Goal: Transaction & Acquisition: Purchase product/service

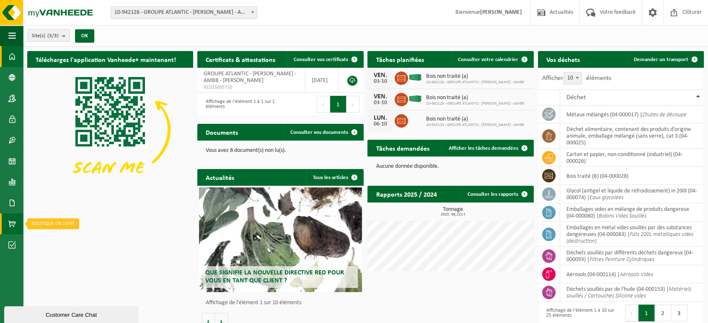
click at [5, 226] on link "Boutique en ligne" at bounding box center [11, 224] width 23 height 21
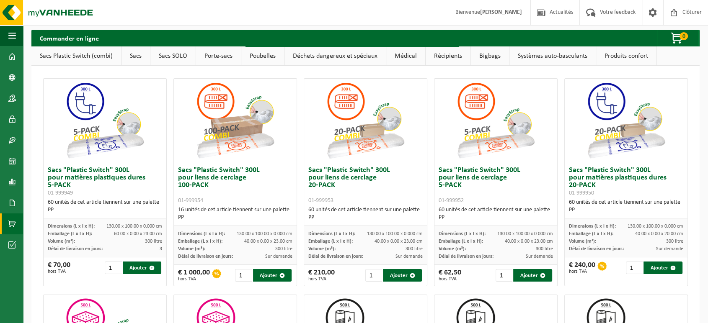
click at [266, 49] on link "Poubelles" at bounding box center [262, 55] width 43 height 19
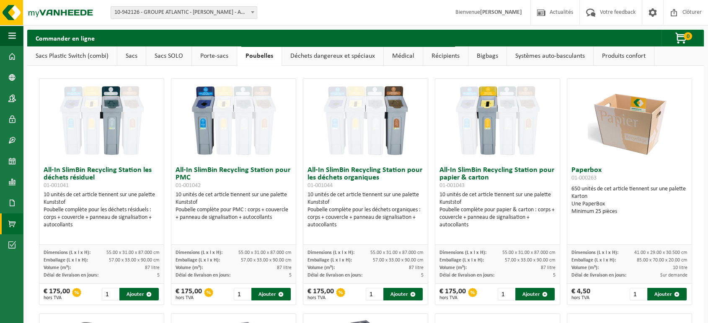
drag, startPoint x: 714, startPoint y: 145, endPoint x: 707, endPoint y: 56, distance: 89.5
click at [707, 56] on html "Site: 10-942126 - GROUPE ATLANTIC - [PERSON_NAME] - AMBB - [PERSON_NAME] 10-977…" at bounding box center [354, 161] width 708 height 323
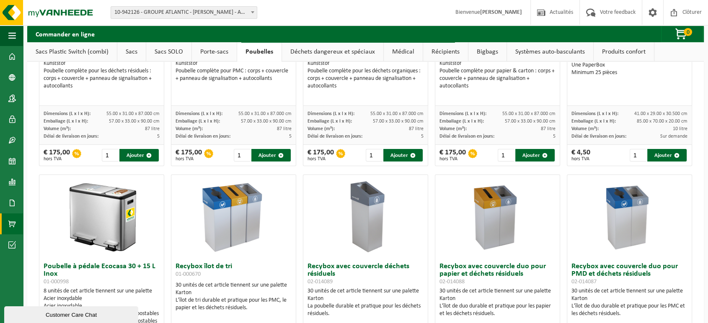
scroll to position [106, 0]
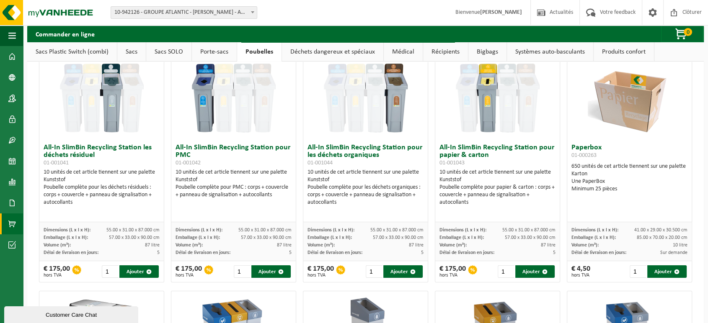
click at [614, 49] on link "Produits confort" at bounding box center [623, 51] width 60 height 19
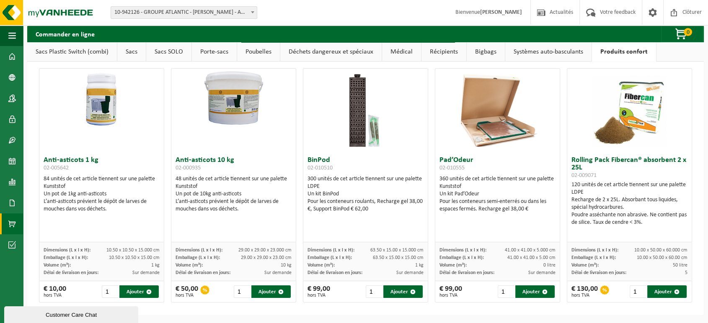
click at [557, 48] on link "Systèmes auto-basculants" at bounding box center [548, 51] width 86 height 19
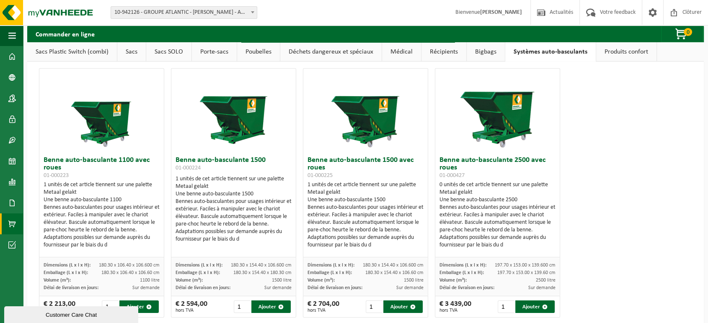
scroll to position [25, 0]
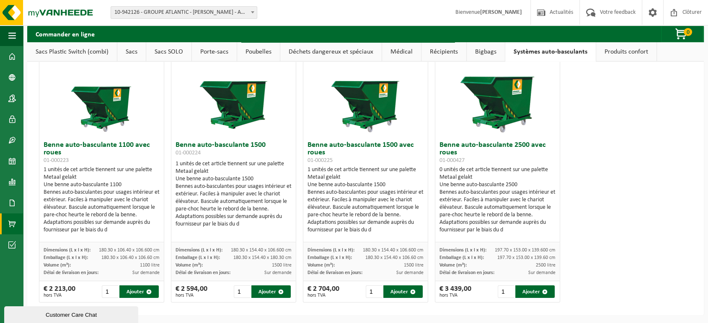
click at [499, 51] on link "Bigbags" at bounding box center [486, 51] width 38 height 19
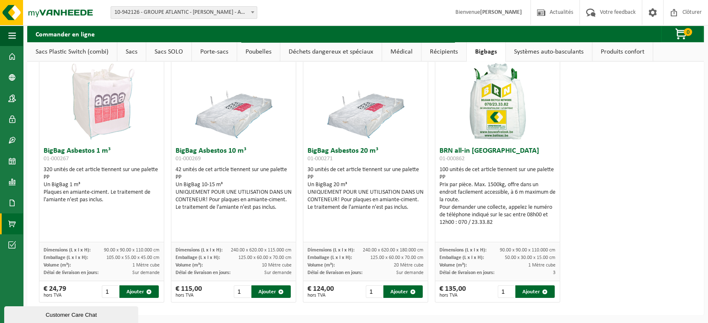
click at [440, 51] on link "Récipients" at bounding box center [443, 51] width 45 height 19
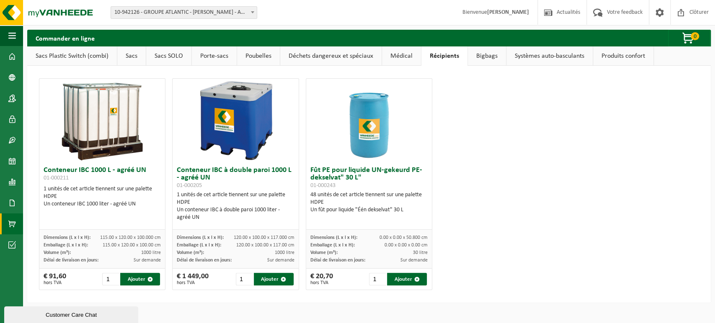
click at [390, 59] on link "Médical" at bounding box center [401, 55] width 39 height 19
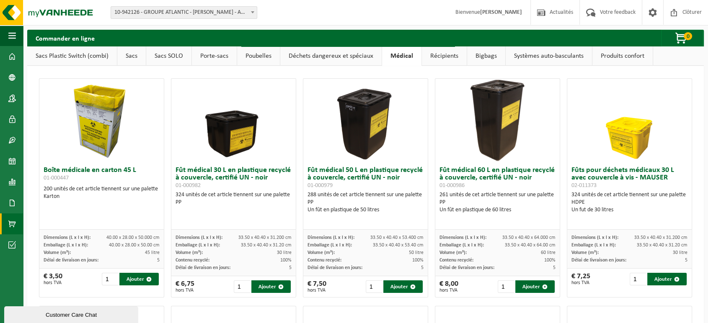
click at [354, 55] on link "Déchets dangereux et spéciaux" at bounding box center [330, 55] width 101 height 19
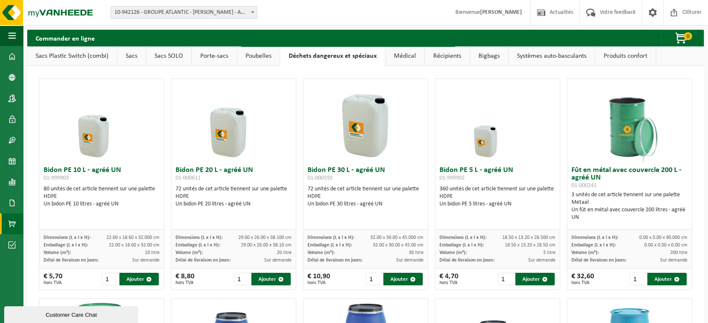
click at [272, 56] on link "Poubelles" at bounding box center [258, 55] width 43 height 19
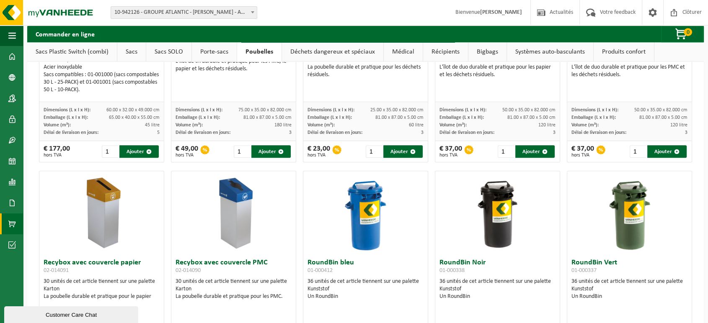
scroll to position [106, 0]
